Goal: Transaction & Acquisition: Purchase product/service

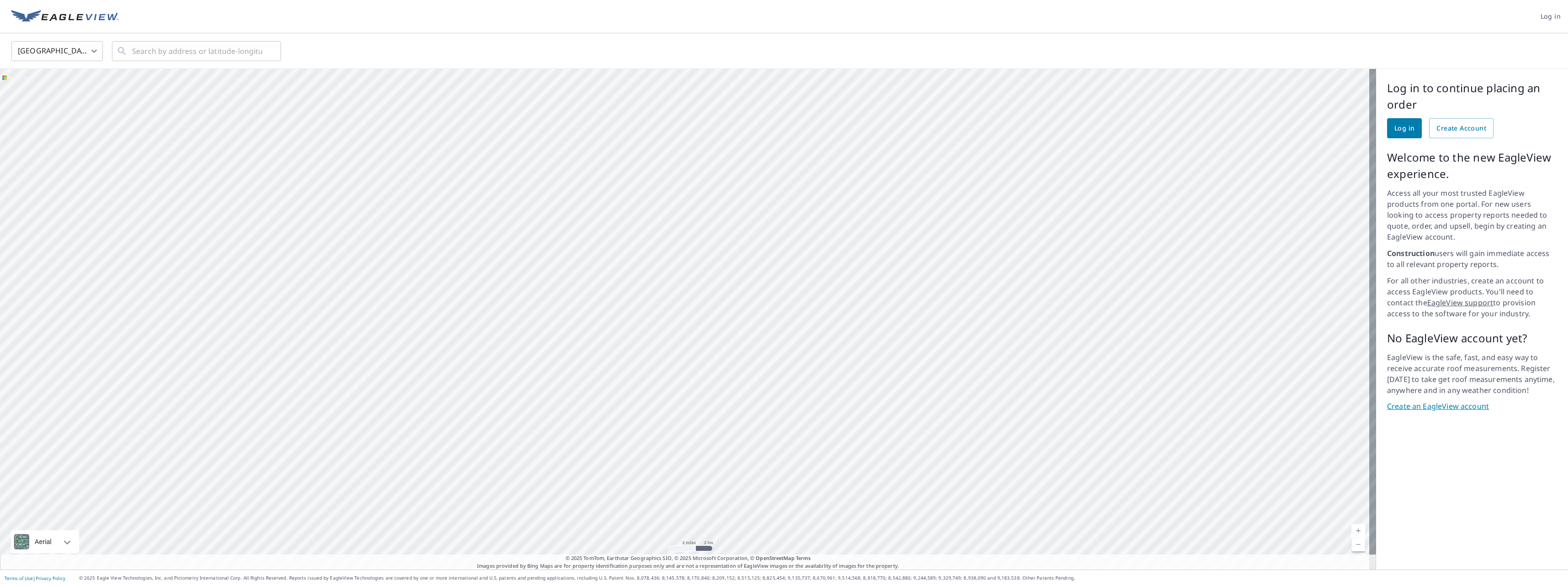
drag, startPoint x: 859, startPoint y: 128, endPoint x: 886, endPoint y: 220, distance: 95.9
click at [886, 220] on div at bounding box center [688, 319] width 1376 height 500
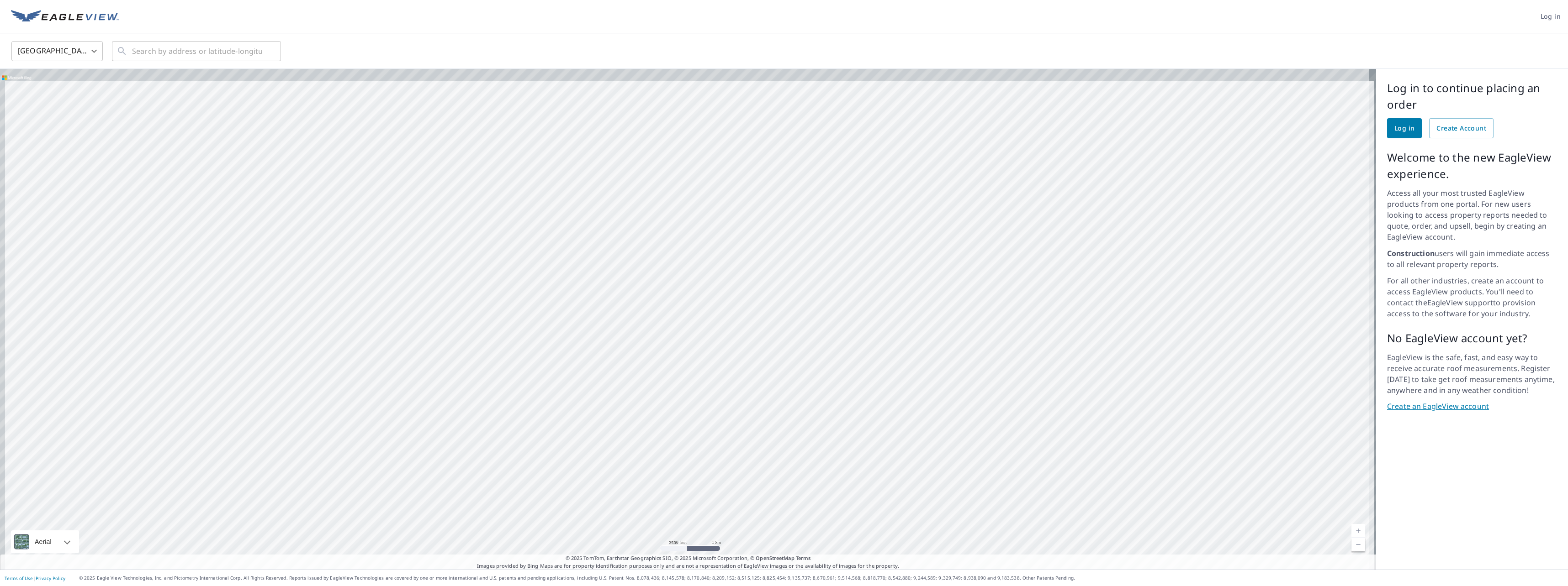
drag, startPoint x: 814, startPoint y: 196, endPoint x: 847, endPoint y: 282, distance: 92.1
click at [847, 282] on div at bounding box center [688, 319] width 1376 height 500
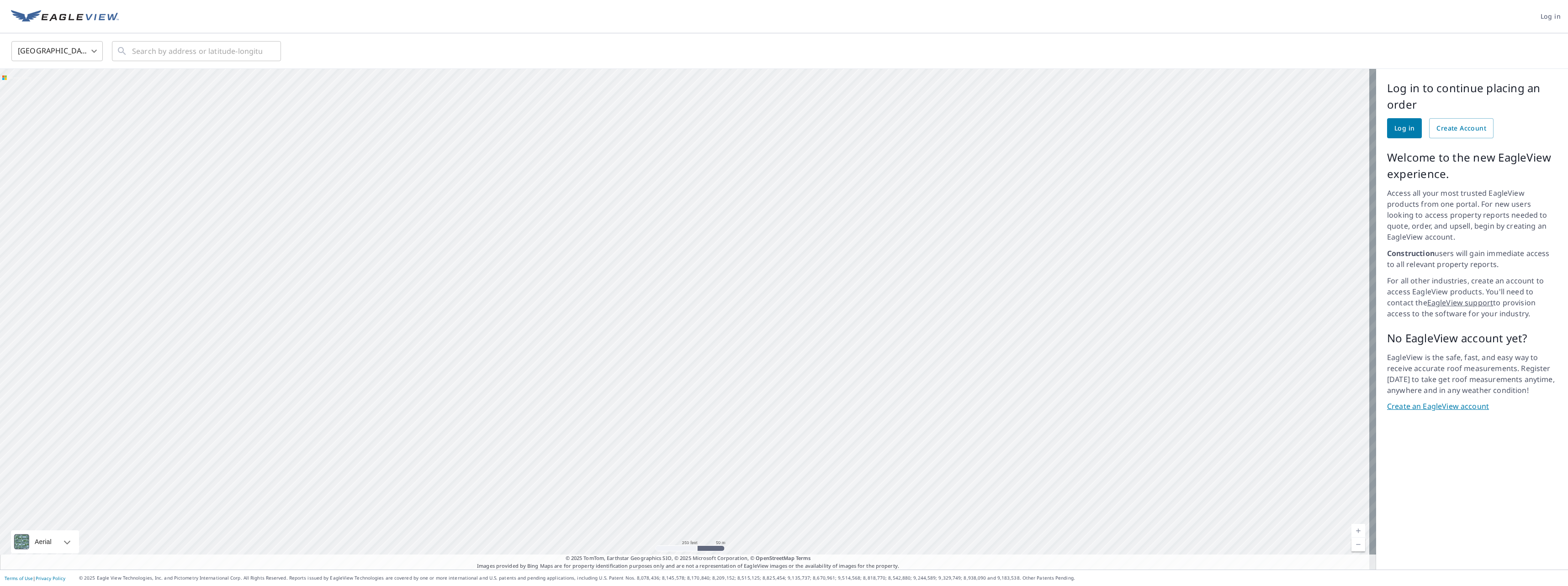
drag, startPoint x: 948, startPoint y: 192, endPoint x: 969, endPoint y: 294, distance: 104.1
click at [969, 294] on div at bounding box center [688, 319] width 1376 height 500
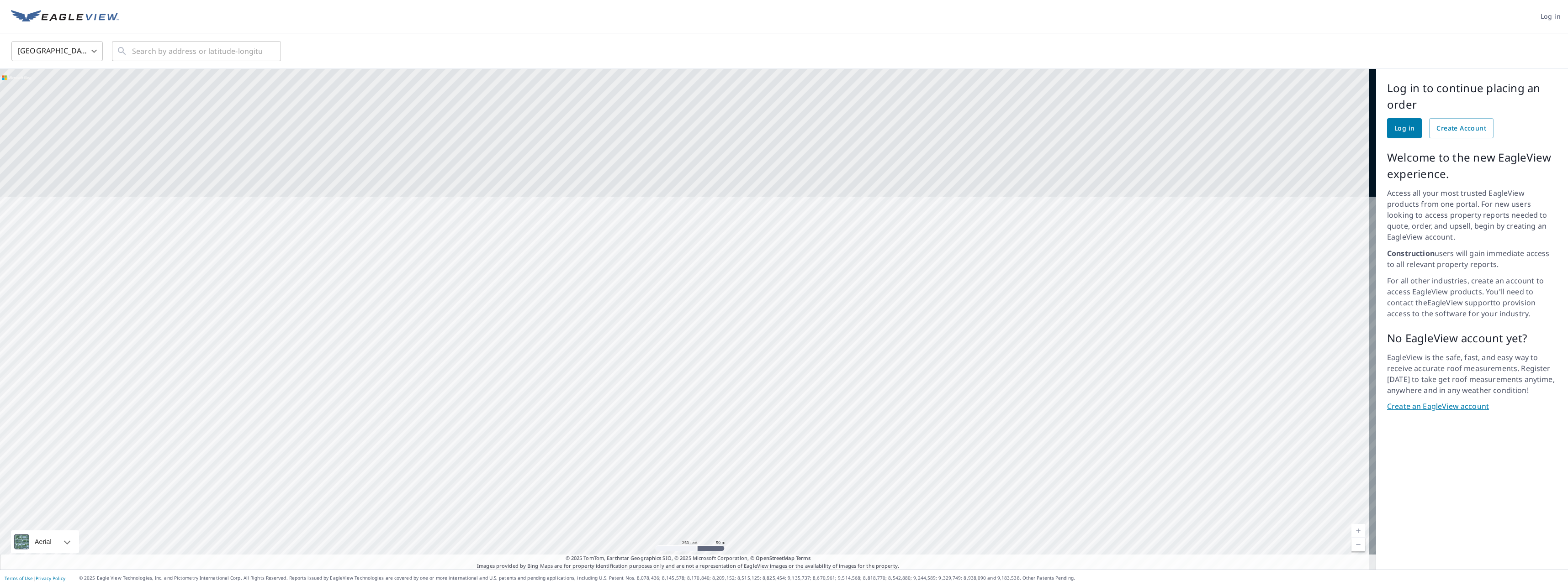
drag, startPoint x: 1002, startPoint y: 157, endPoint x: 900, endPoint y: 398, distance: 261.7
click at [901, 402] on div at bounding box center [688, 319] width 1376 height 500
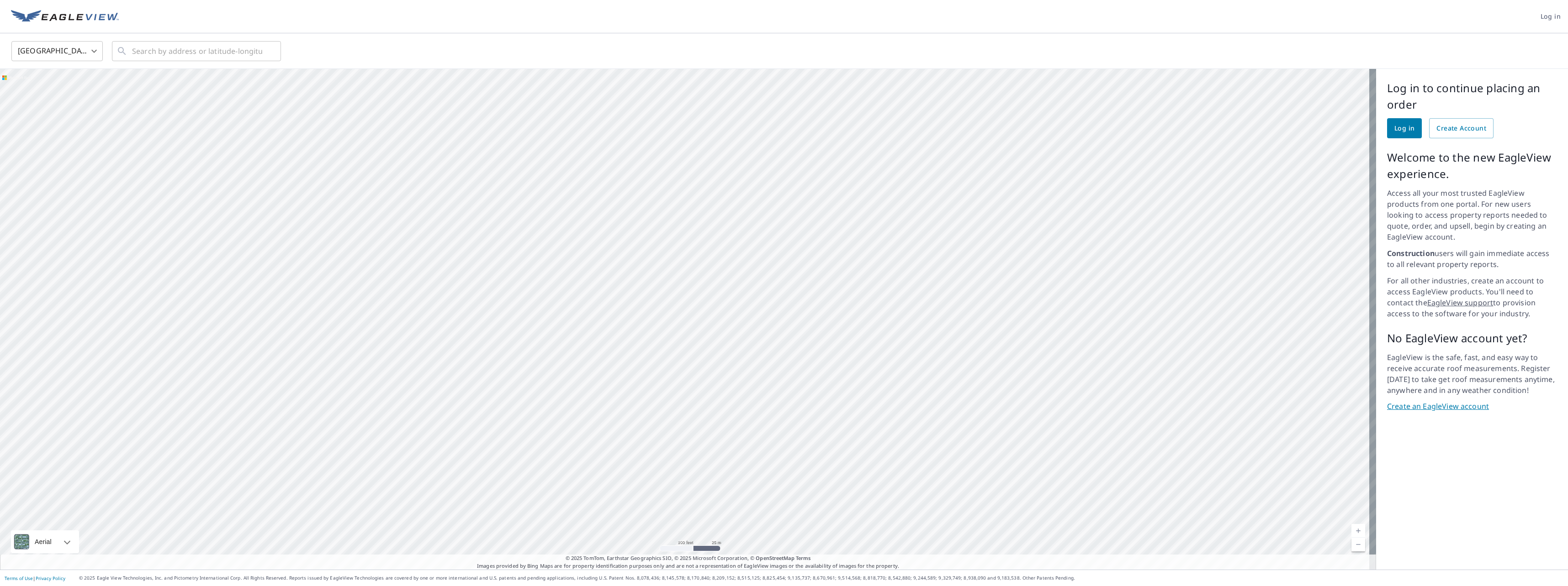
drag, startPoint x: 954, startPoint y: 188, endPoint x: 791, endPoint y: 420, distance: 283.5
click at [786, 452] on div at bounding box center [688, 319] width 1376 height 500
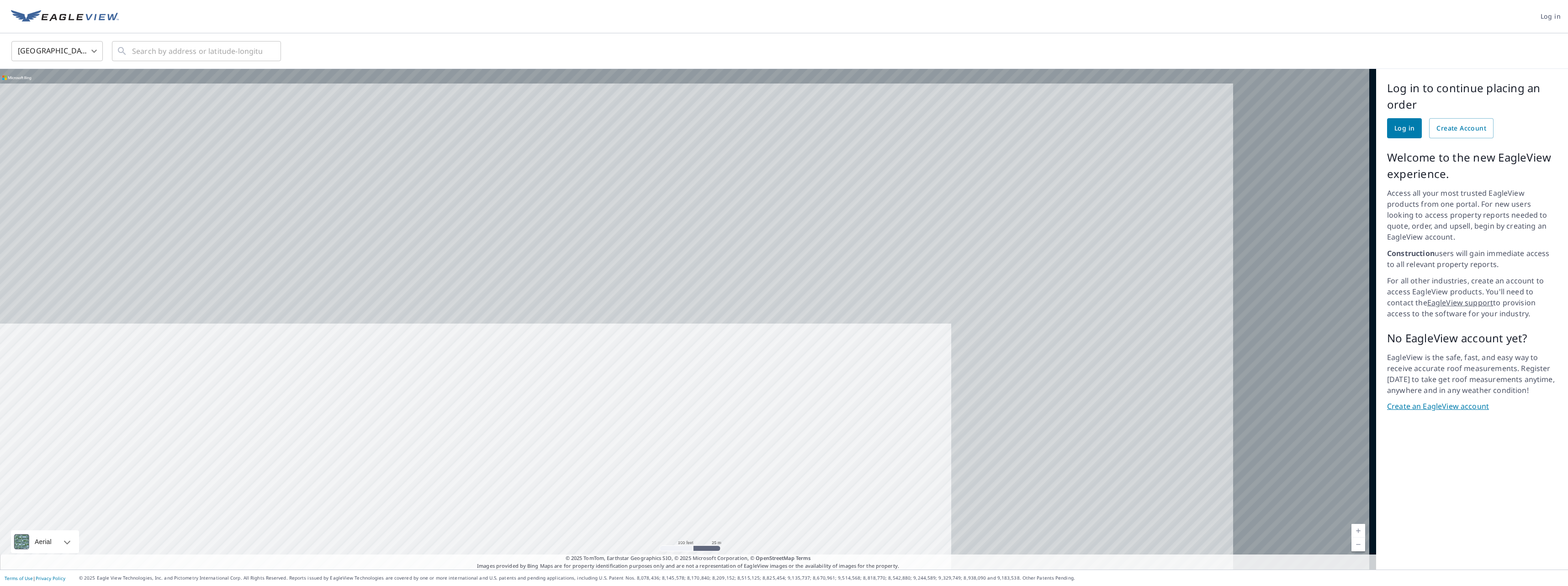
drag, startPoint x: 1054, startPoint y: 150, endPoint x: 606, endPoint y: 438, distance: 532.6
click at [606, 438] on div at bounding box center [688, 319] width 1376 height 500
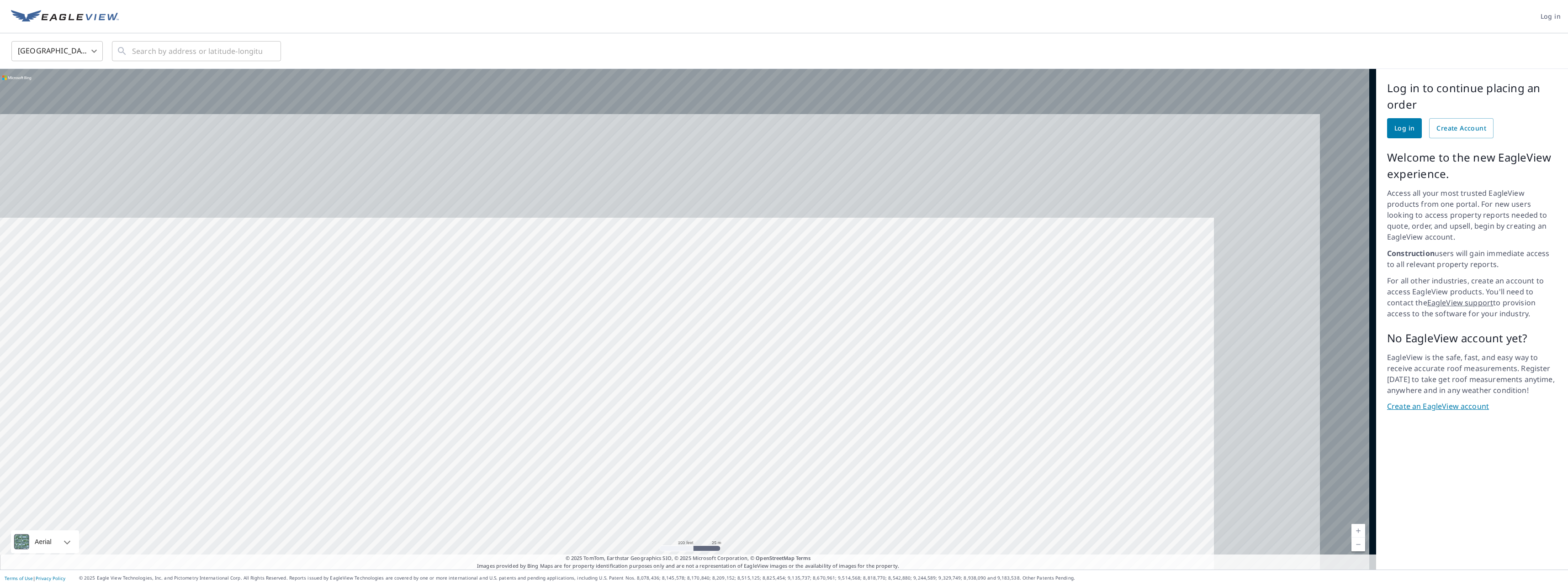
drag, startPoint x: 962, startPoint y: 144, endPoint x: 585, endPoint y: 509, distance: 524.7
click at [586, 510] on div at bounding box center [688, 319] width 1376 height 500
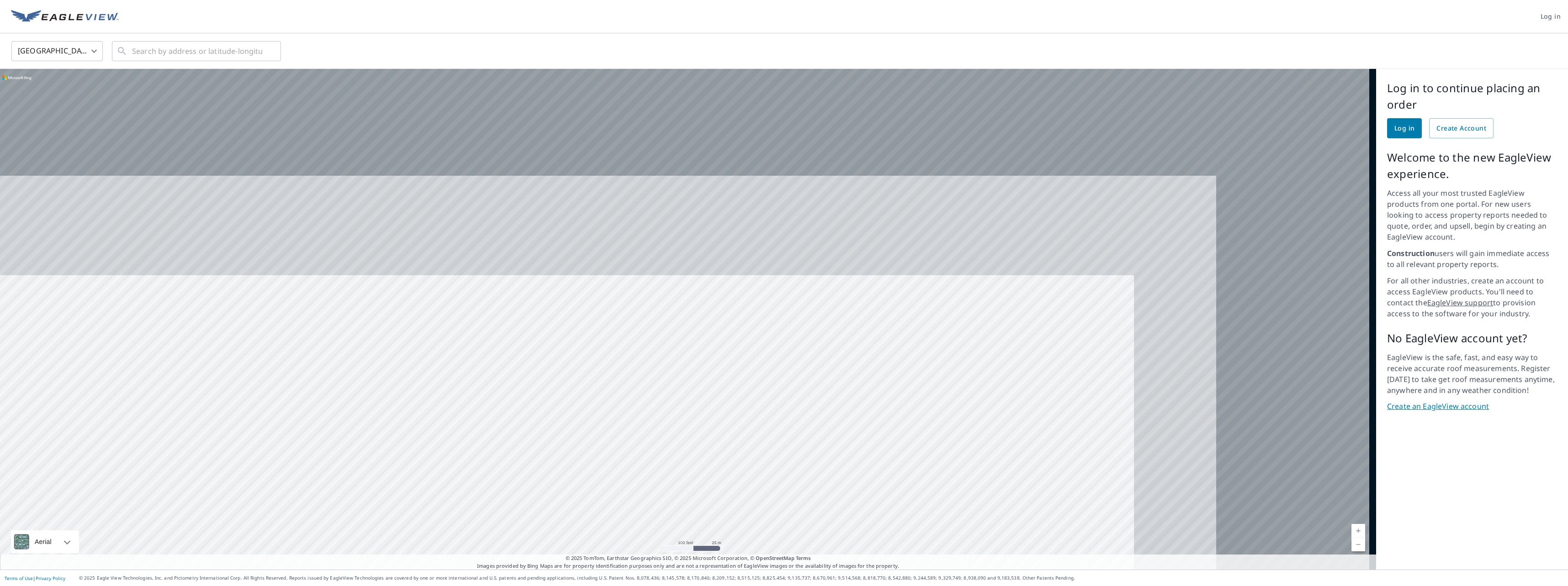
drag, startPoint x: 1025, startPoint y: 203, endPoint x: 702, endPoint y: 476, distance: 422.9
click at [702, 476] on div at bounding box center [688, 319] width 1376 height 500
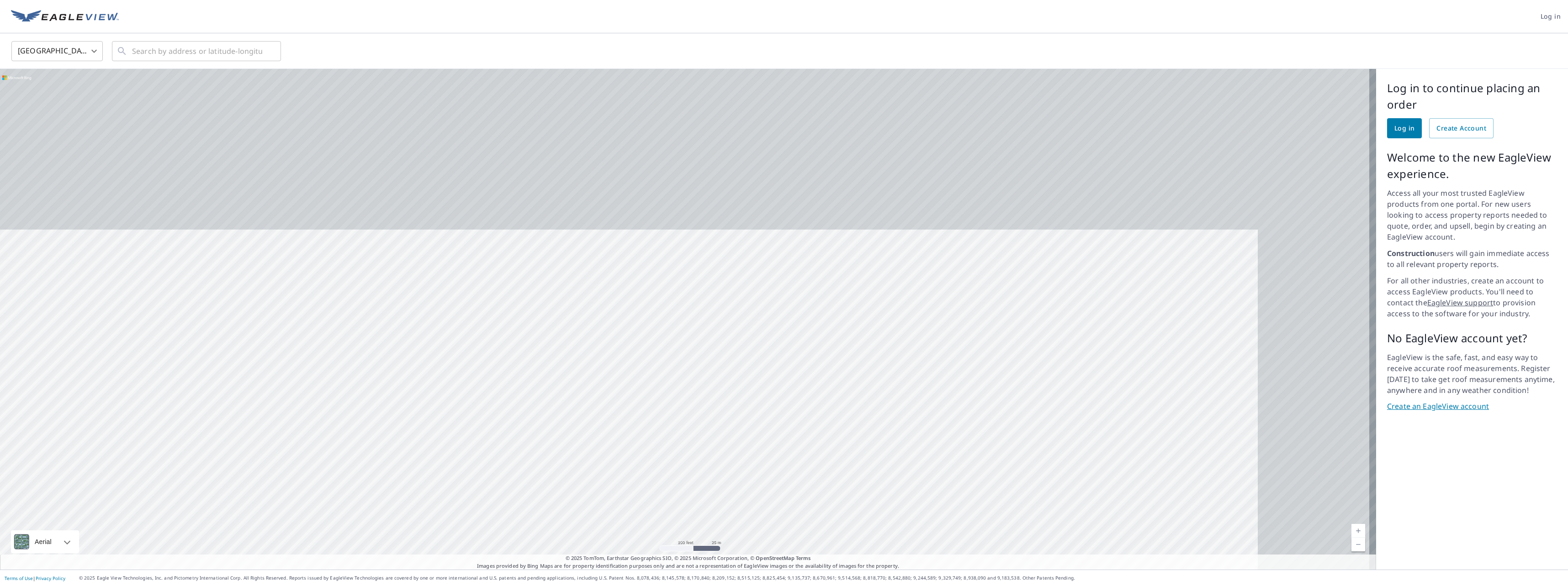
drag, startPoint x: 872, startPoint y: 243, endPoint x: 810, endPoint y: 329, distance: 106.0
click at [810, 329] on div at bounding box center [688, 319] width 1376 height 500
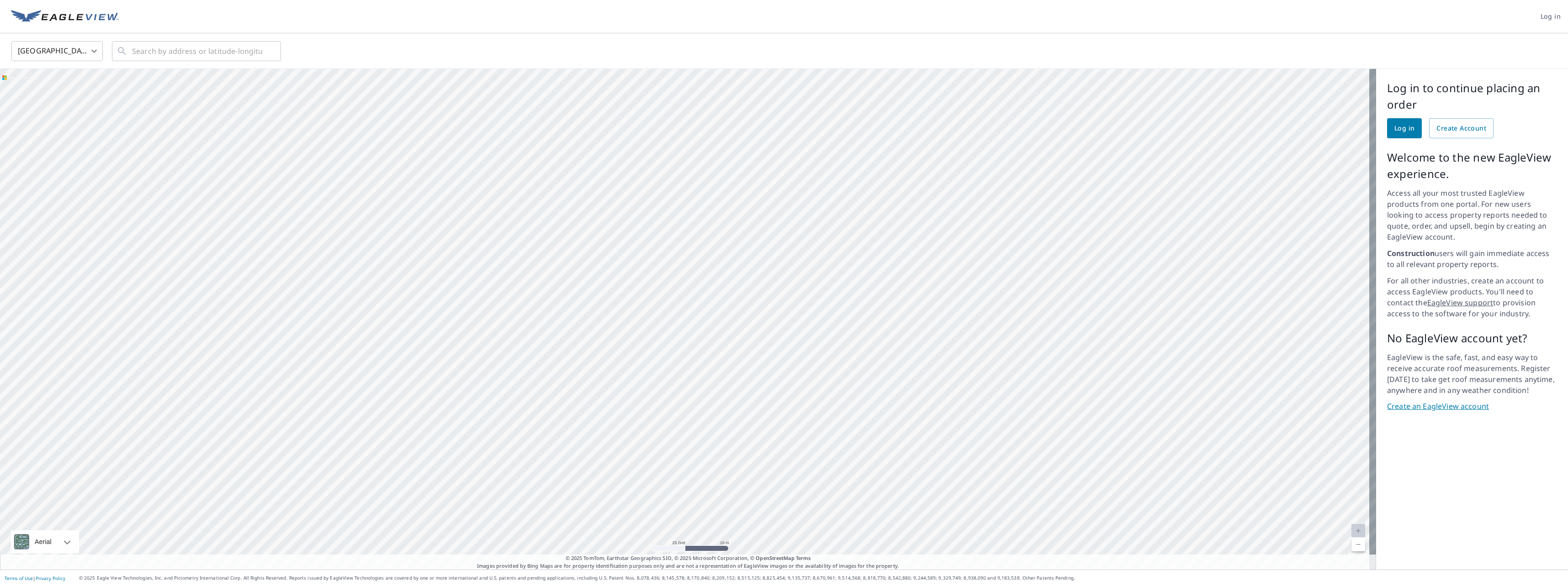
drag, startPoint x: 916, startPoint y: 222, endPoint x: 828, endPoint y: 346, distance: 152.1
click at [828, 346] on div at bounding box center [688, 319] width 1376 height 500
click at [743, 280] on div at bounding box center [688, 319] width 1376 height 500
click at [130, 49] on div "​" at bounding box center [196, 51] width 169 height 20
click at [161, 90] on p "Kenduskeag, ME 04450" at bounding box center [202, 87] width 144 height 9
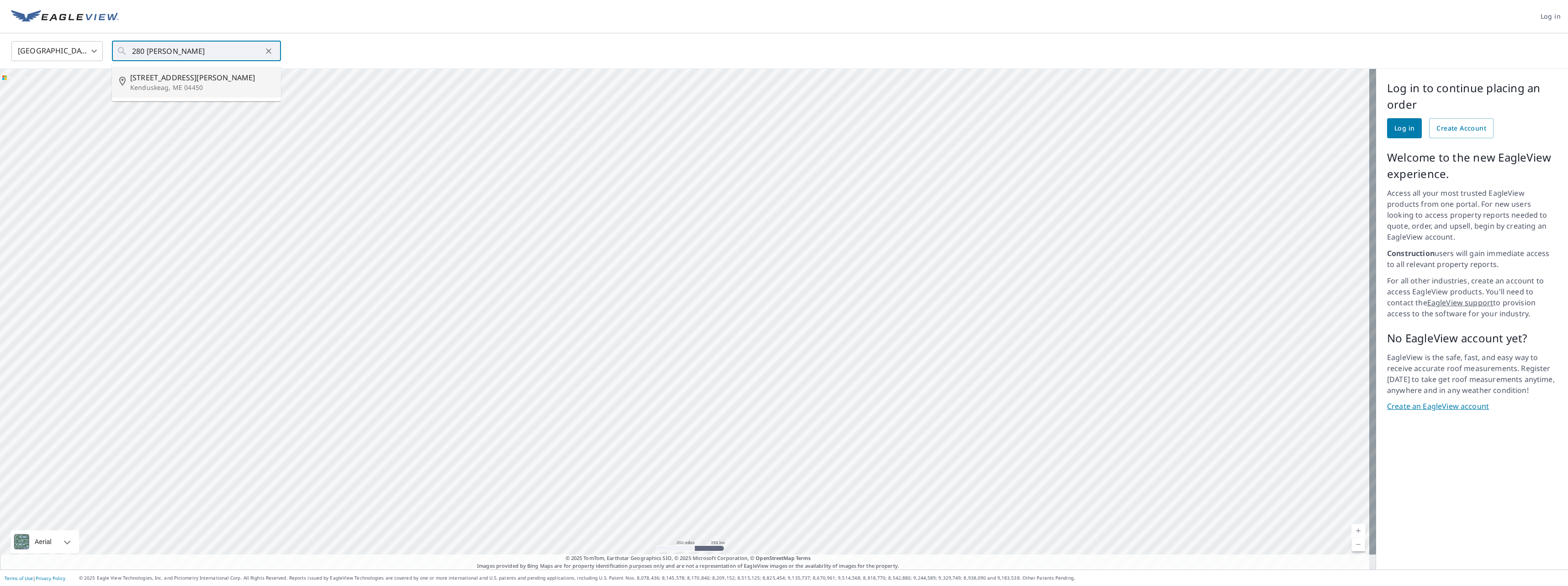
type input "[STREET_ADDRESS][PERSON_NAME]"
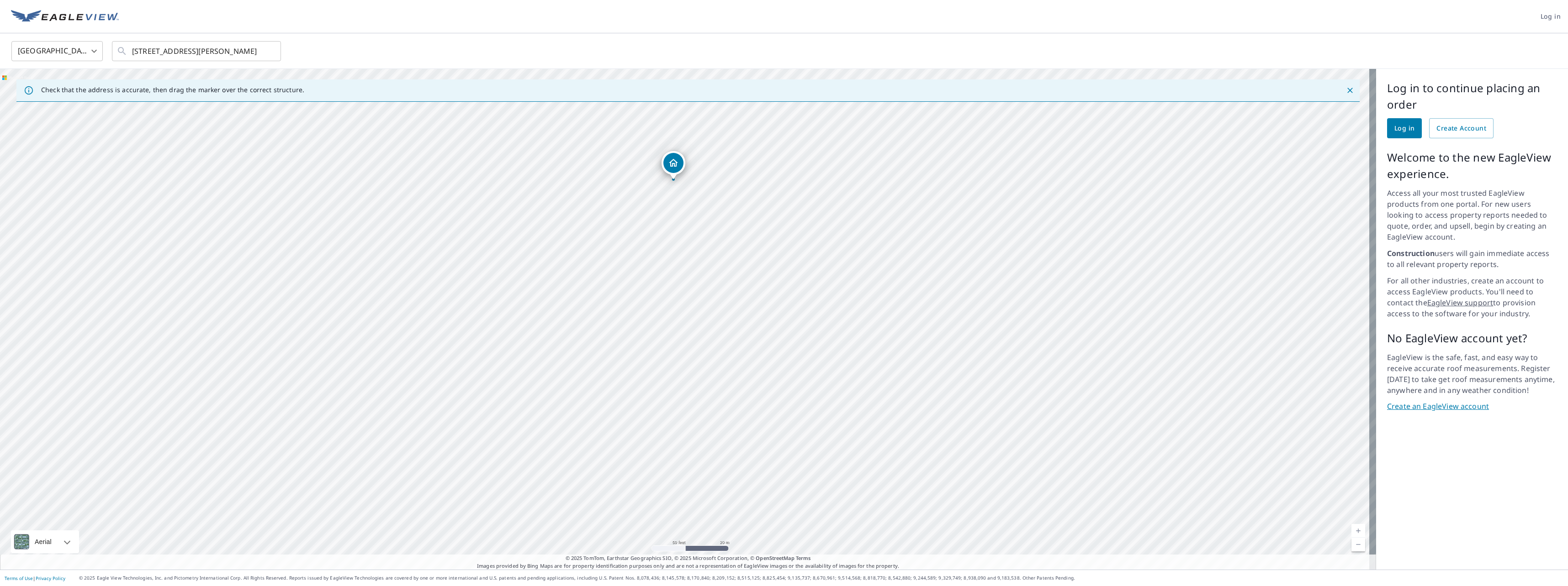
drag, startPoint x: 682, startPoint y: 463, endPoint x: 671, endPoint y: 325, distance: 138.4
click at [671, 325] on div "[STREET_ADDRESS][PERSON_NAME]" at bounding box center [688, 319] width 1376 height 500
drag, startPoint x: 604, startPoint y: 435, endPoint x: 667, endPoint y: 316, distance: 134.6
click at [667, 316] on div "[STREET_ADDRESS][PERSON_NAME]" at bounding box center [688, 319] width 1376 height 500
